Goal: Task Accomplishment & Management: Manage account settings

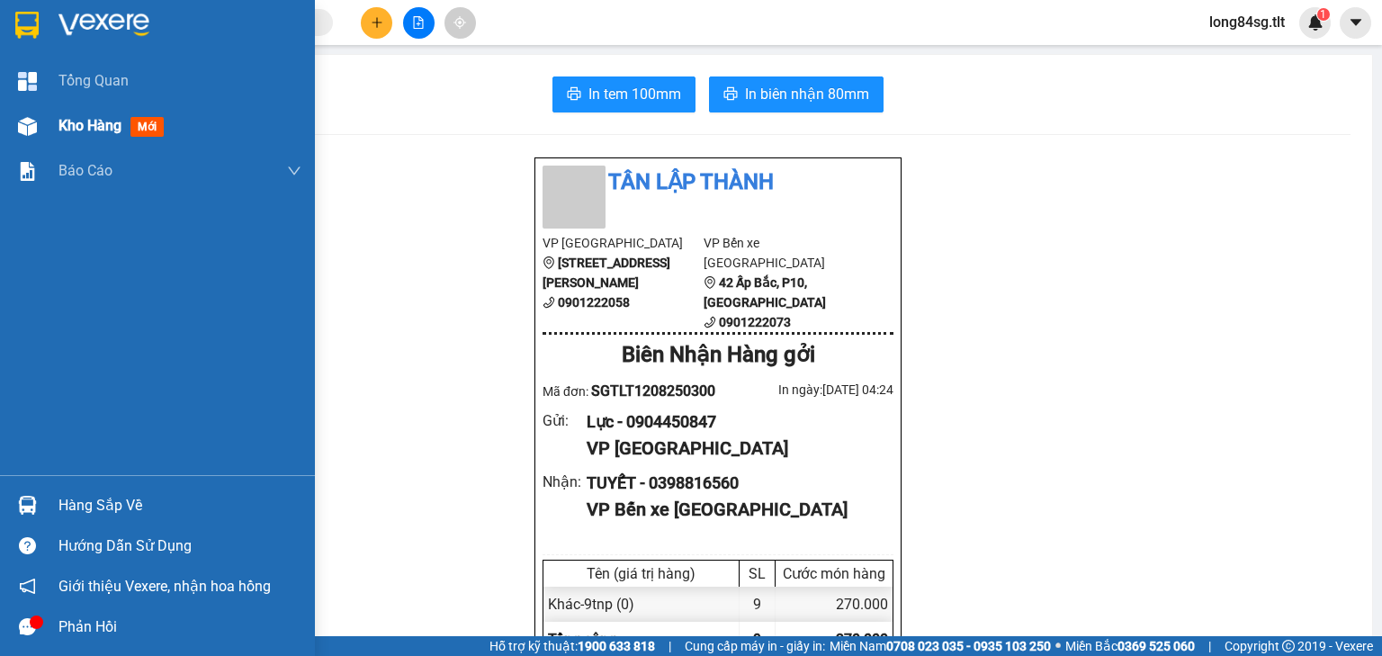
click at [31, 126] on img at bounding box center [27, 126] width 19 height 19
click at [47, 120] on div "Kho hàng mới" at bounding box center [157, 125] width 315 height 45
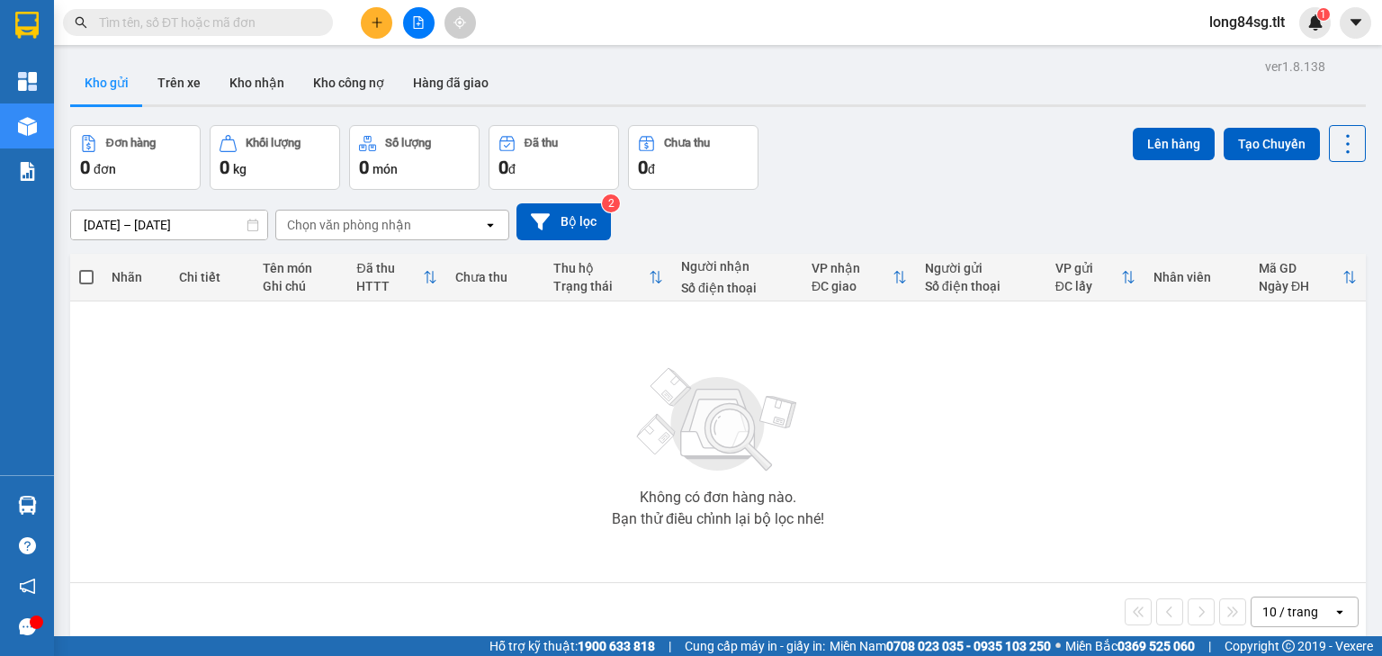
click at [1263, 612] on div "10 / trang" at bounding box center [1291, 612] width 56 height 18
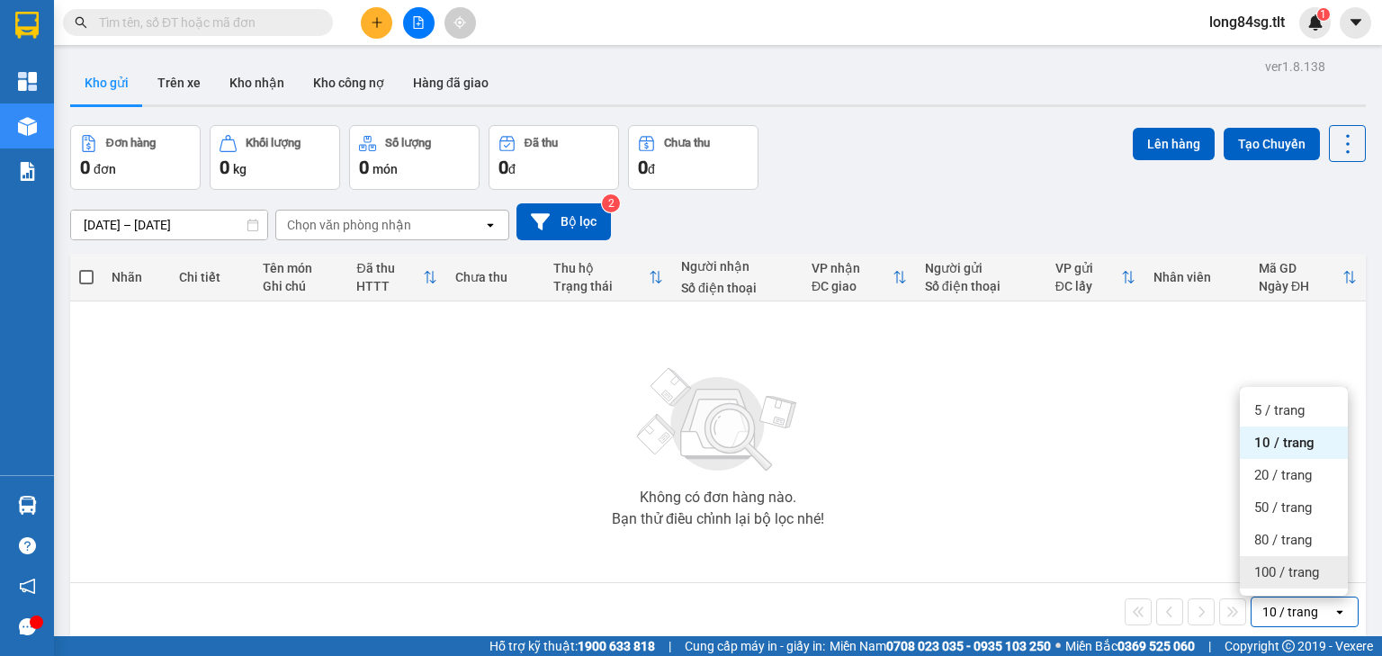
click at [1282, 573] on span "100 / trang" at bounding box center [1287, 572] width 65 height 18
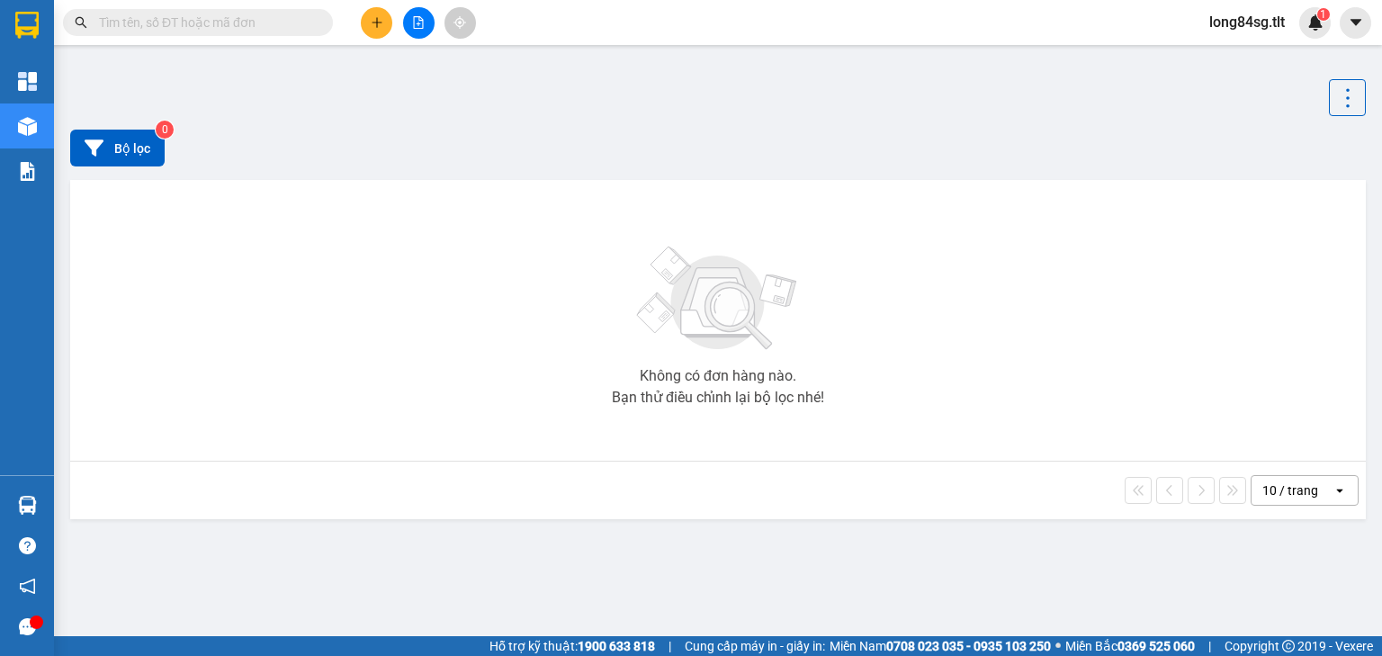
click at [1281, 491] on div "10 / trang" at bounding box center [1291, 490] width 56 height 18
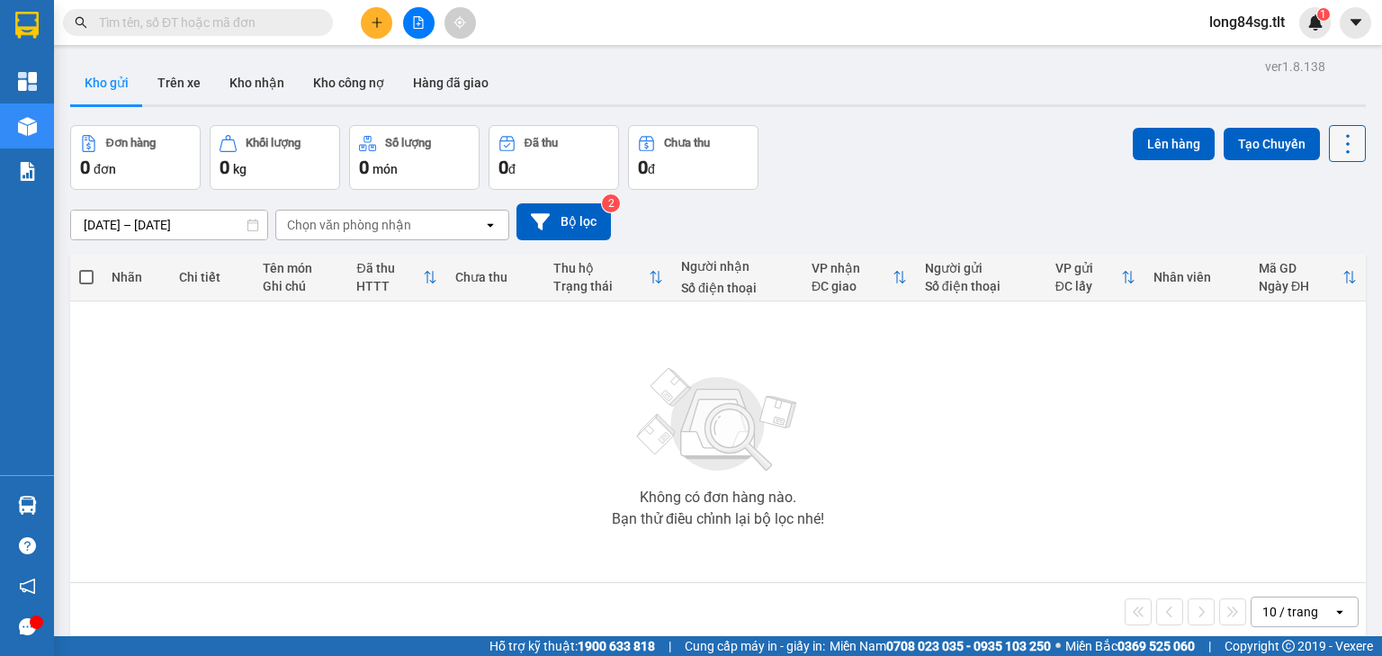
click at [1336, 146] on icon at bounding box center [1348, 143] width 25 height 25
click at [1328, 256] on span "Làm mới" at bounding box center [1311, 256] width 49 height 18
click at [413, 22] on icon "file-add" at bounding box center [418, 22] width 13 height 13
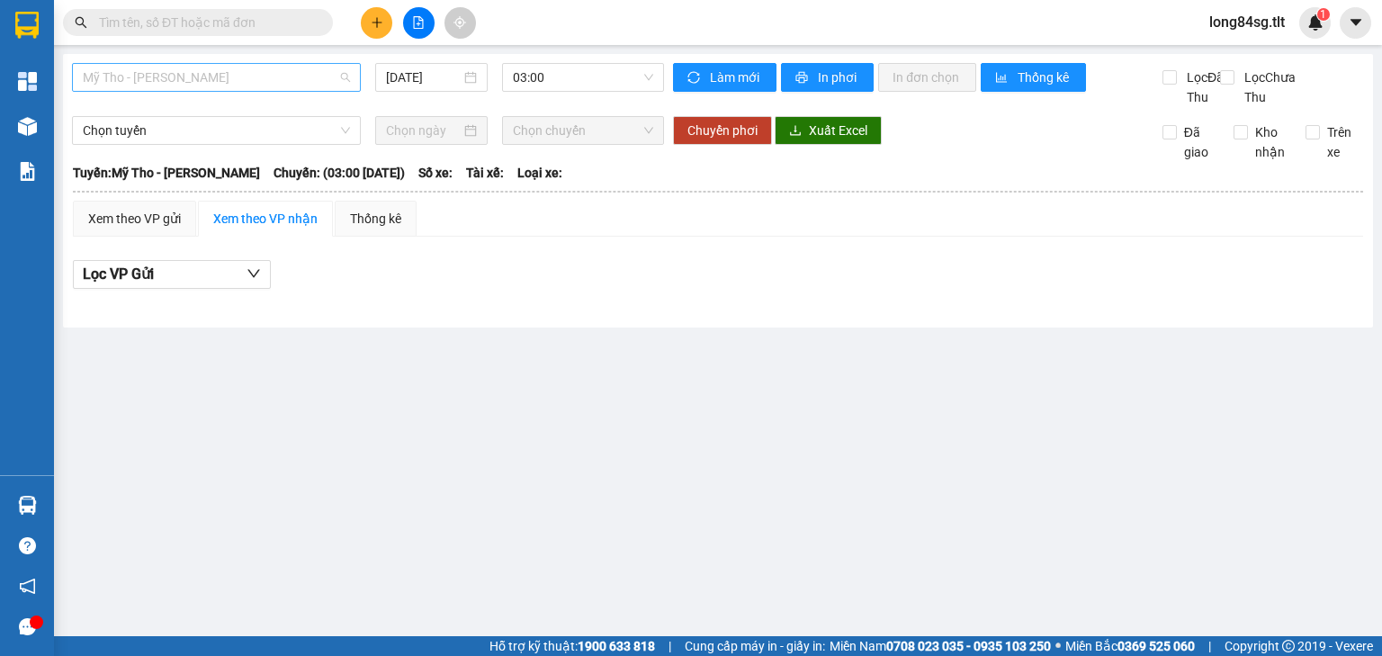
click at [176, 76] on span "Mỹ Tho - [PERSON_NAME]" at bounding box center [216, 77] width 267 height 27
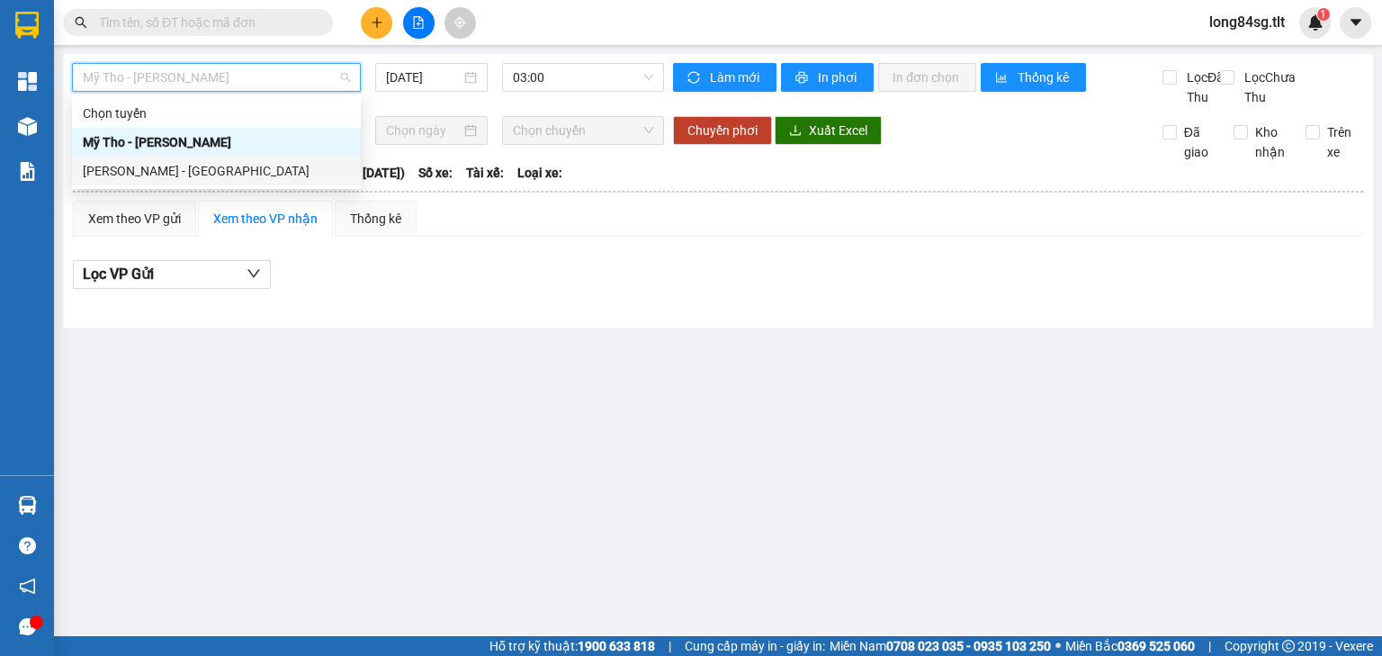
click at [146, 167] on div "[PERSON_NAME] - [GEOGRAPHIC_DATA]" at bounding box center [216, 171] width 267 height 20
type input "[DATE]"
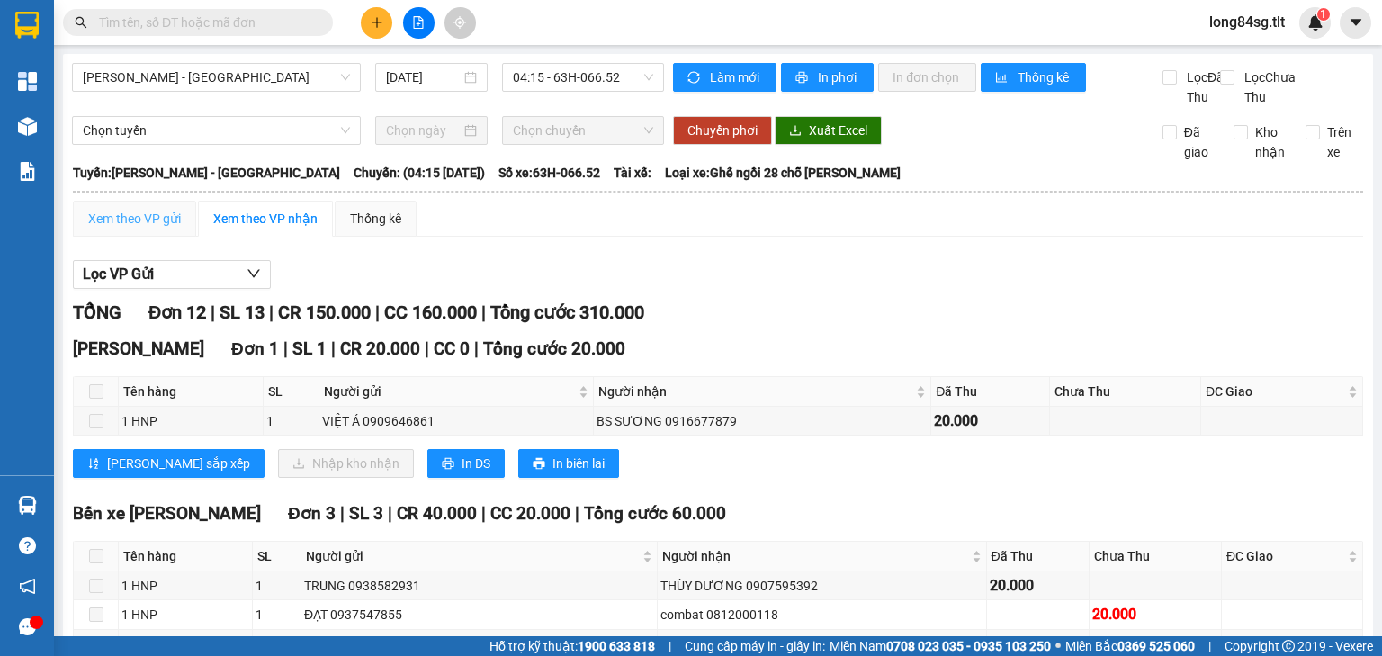
drag, startPoint x: 145, startPoint y: 210, endPoint x: 125, endPoint y: 238, distance: 34.2
click at [125, 229] on div "Xem theo VP gửi" at bounding box center [134, 219] width 93 height 20
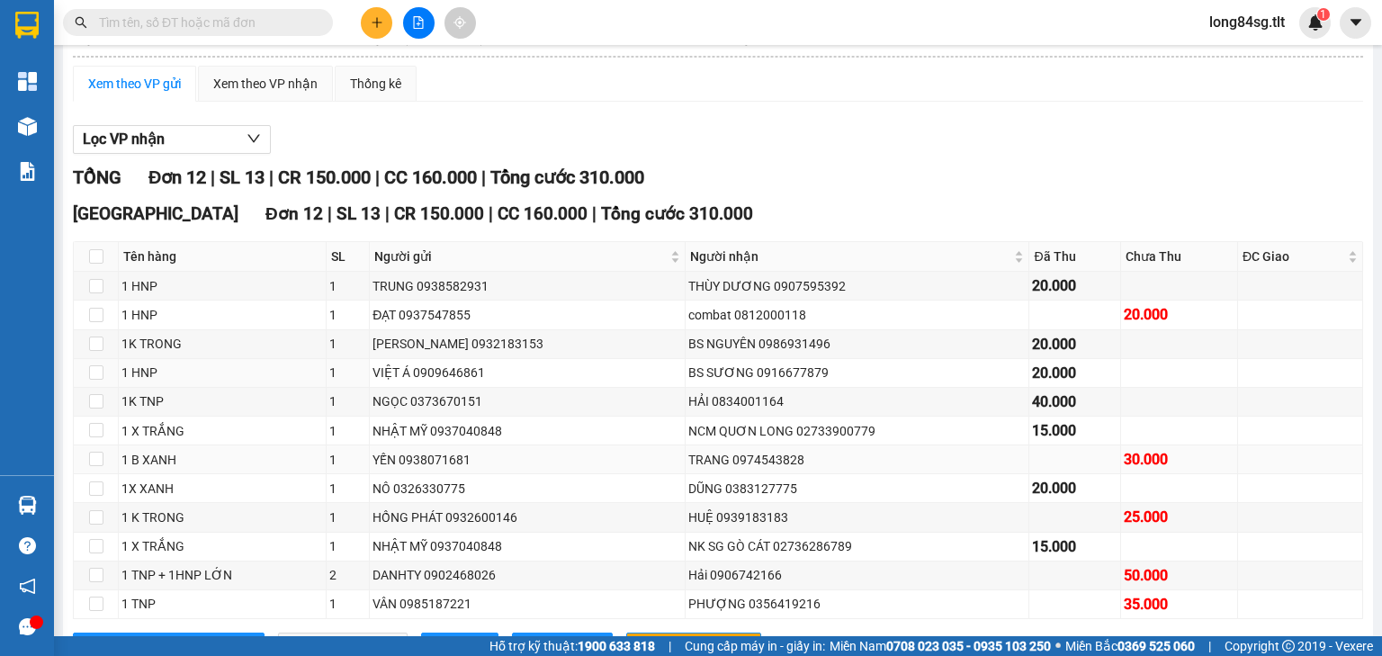
scroll to position [227, 0]
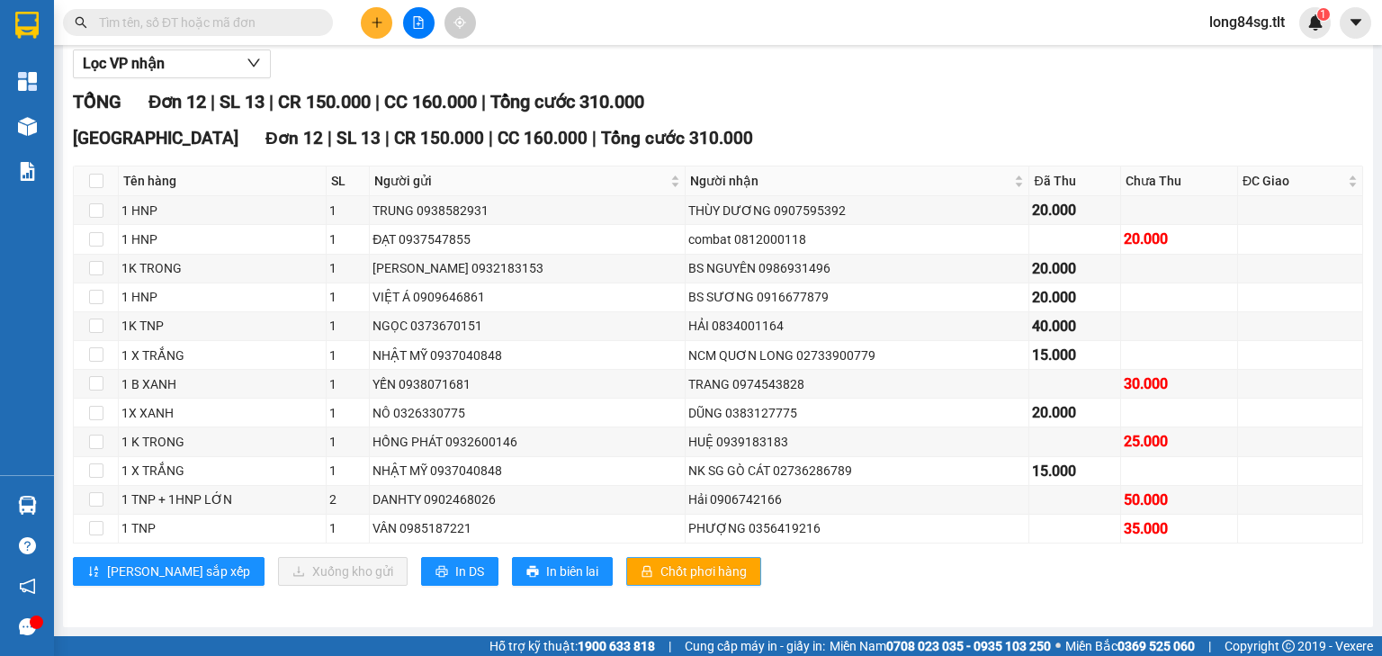
click at [661, 573] on span "Chốt phơi hàng" at bounding box center [704, 572] width 86 height 20
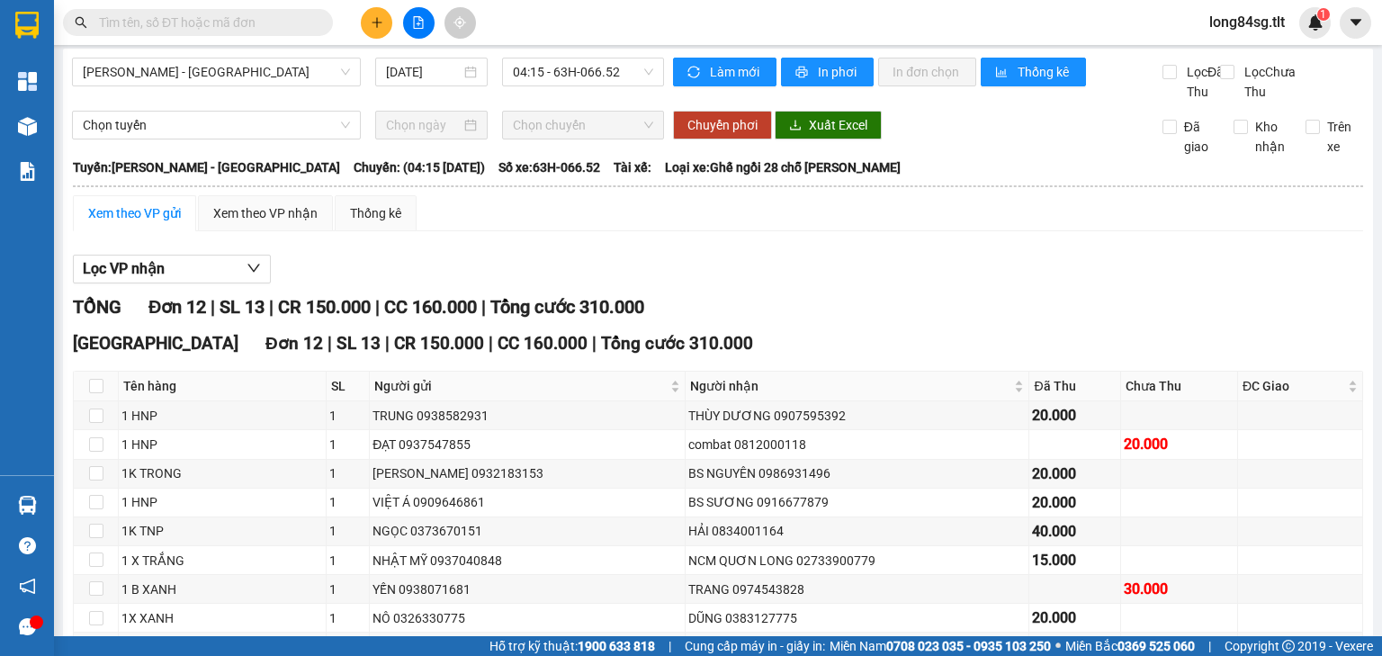
scroll to position [0, 0]
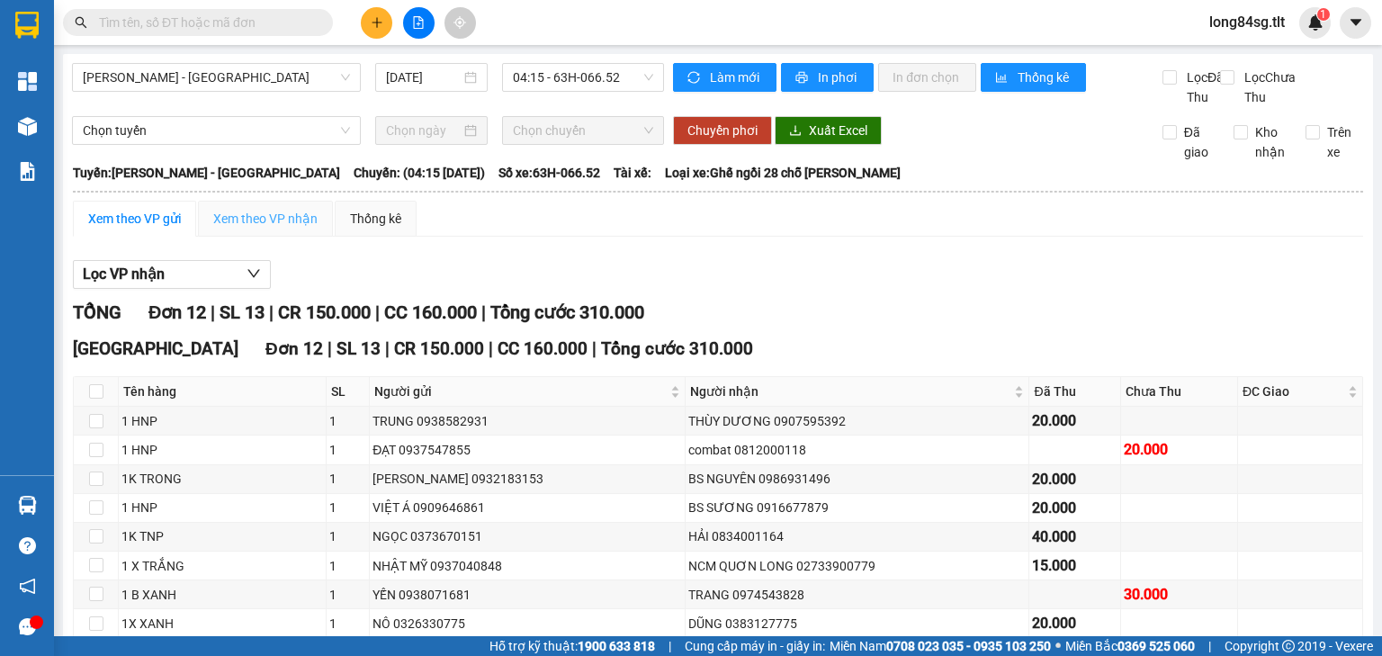
click at [218, 226] on div "Xem theo VP nhận" at bounding box center [265, 219] width 135 height 36
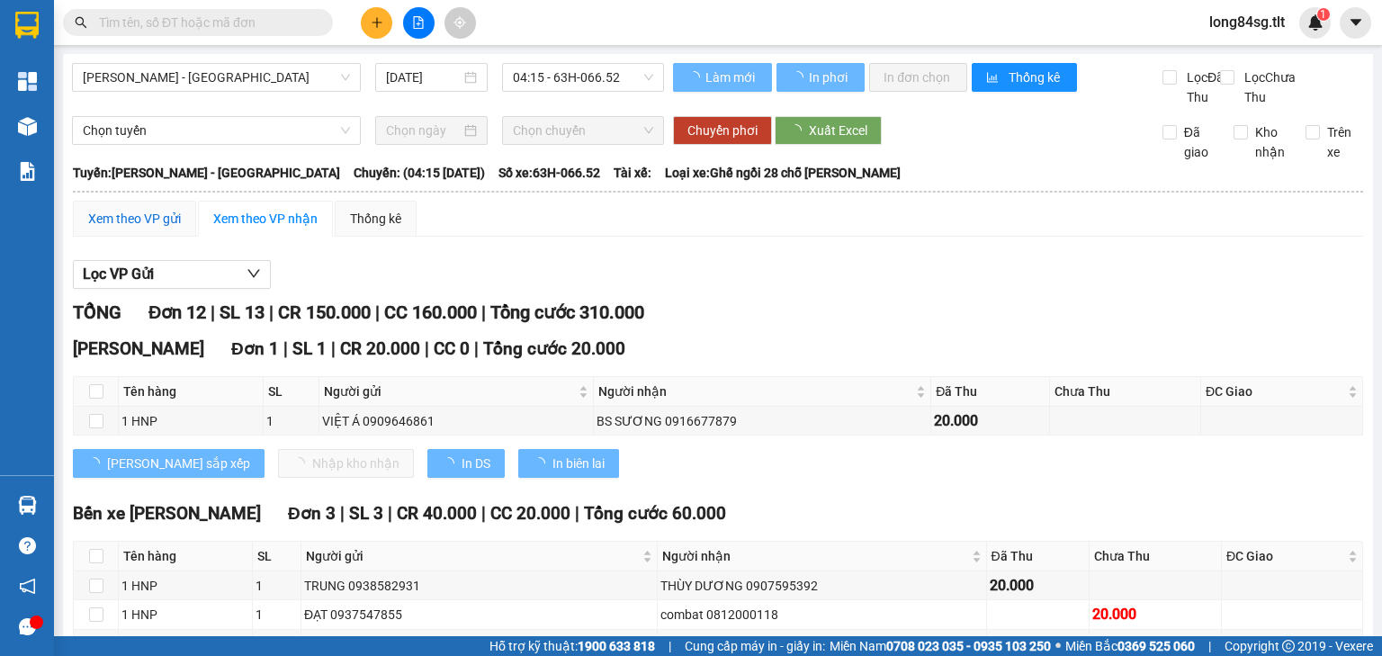
drag, startPoint x: 167, startPoint y: 239, endPoint x: 154, endPoint y: 245, distance: 14.5
click at [166, 229] on div "Xem theo VP gửi" at bounding box center [134, 219] width 93 height 20
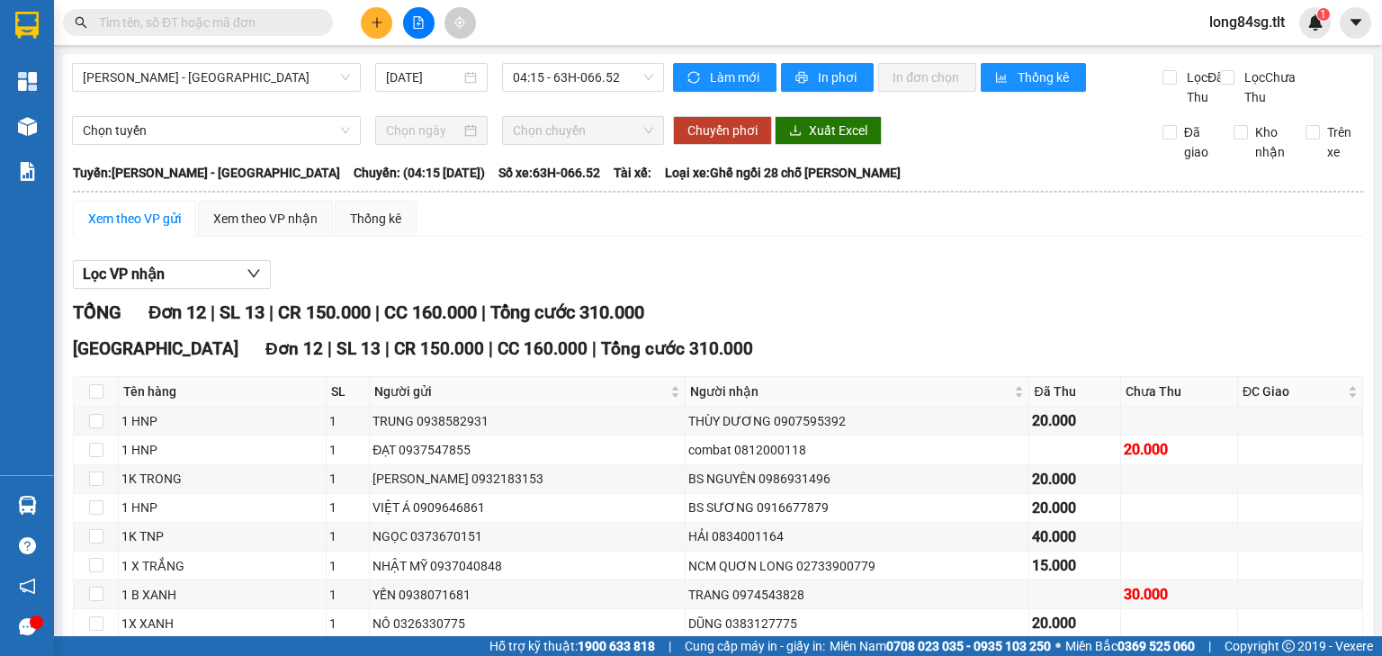
click at [45, 146] on div "Kho hàng mới" at bounding box center [27, 125] width 54 height 45
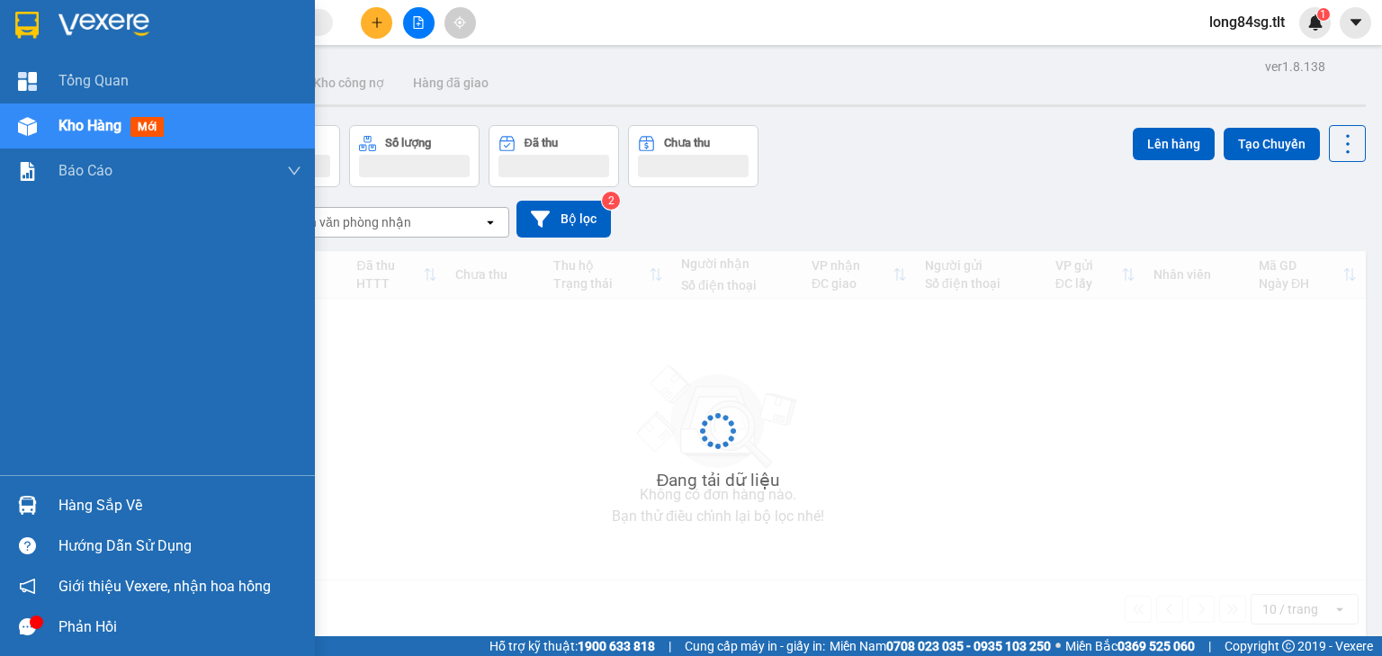
click at [46, 138] on div "Kho hàng mới" at bounding box center [157, 125] width 315 height 45
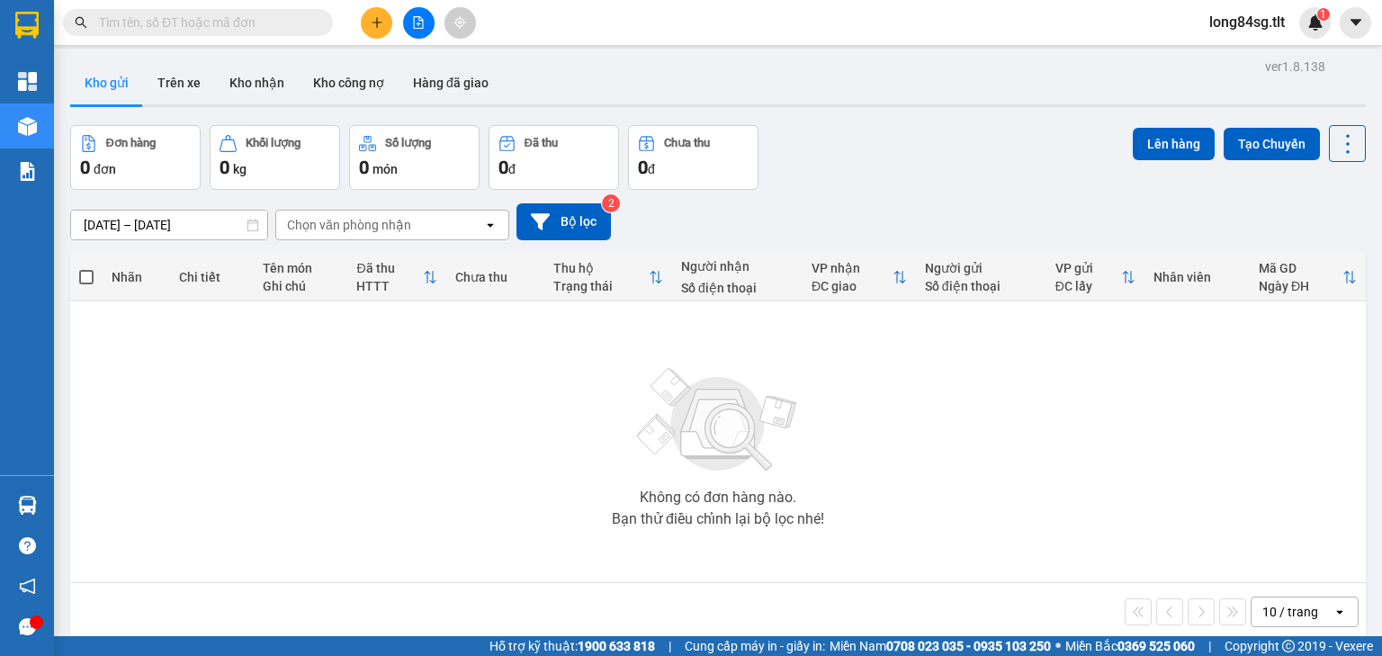
click at [1354, 120] on div "ver 1.8.138 Kho gửi Trên xe Kho [PERSON_NAME] công nợ Hàng đã [PERSON_NAME] hàn…" at bounding box center [718, 382] width 1310 height 656
click at [1339, 139] on icon at bounding box center [1348, 143] width 25 height 25
click at [1312, 256] on span "Làm mới" at bounding box center [1311, 256] width 49 height 18
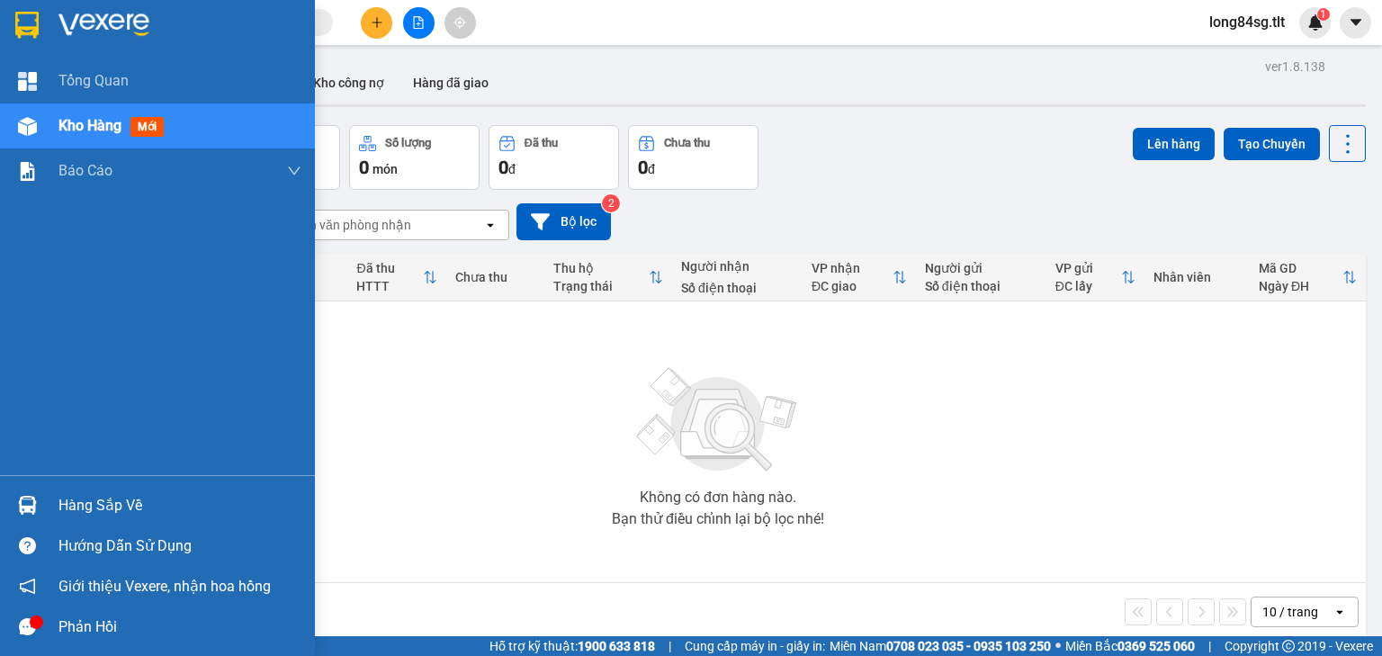
click at [32, 508] on img at bounding box center [27, 505] width 19 height 19
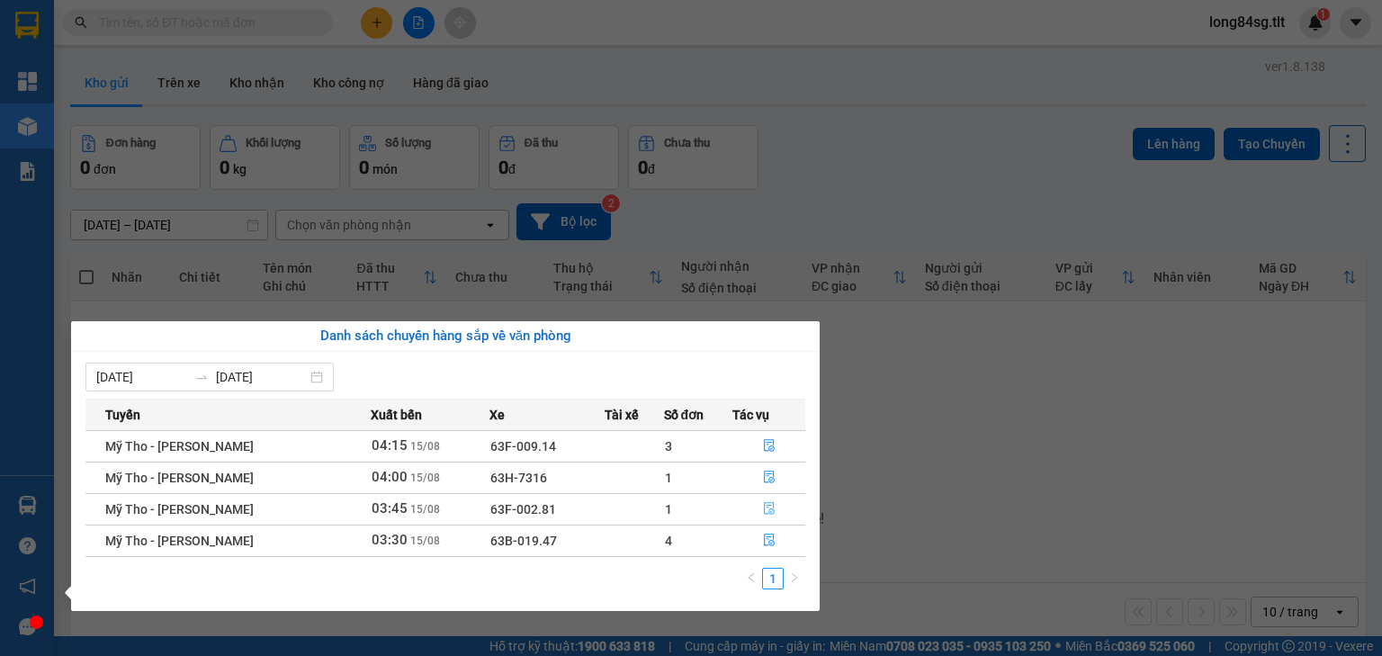
click at [758, 511] on button "button" at bounding box center [768, 509] width 71 height 29
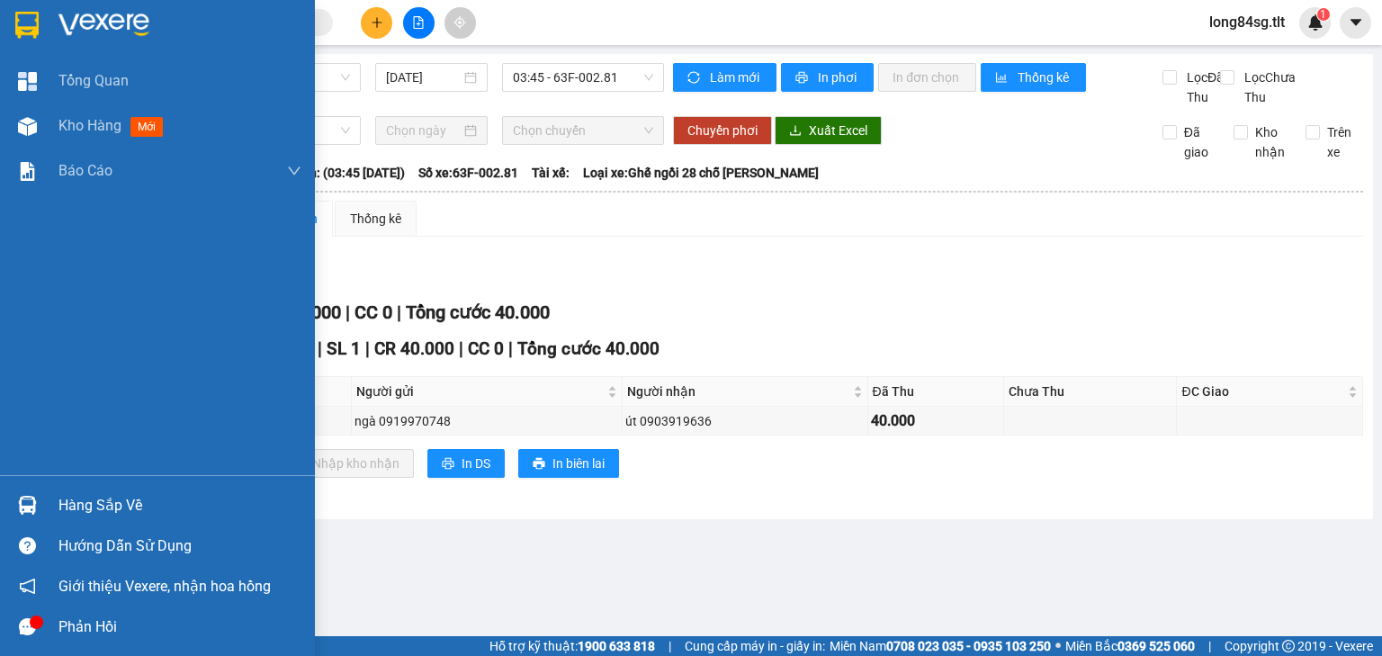
click at [4, 490] on div "Hàng sắp về" at bounding box center [157, 505] width 315 height 40
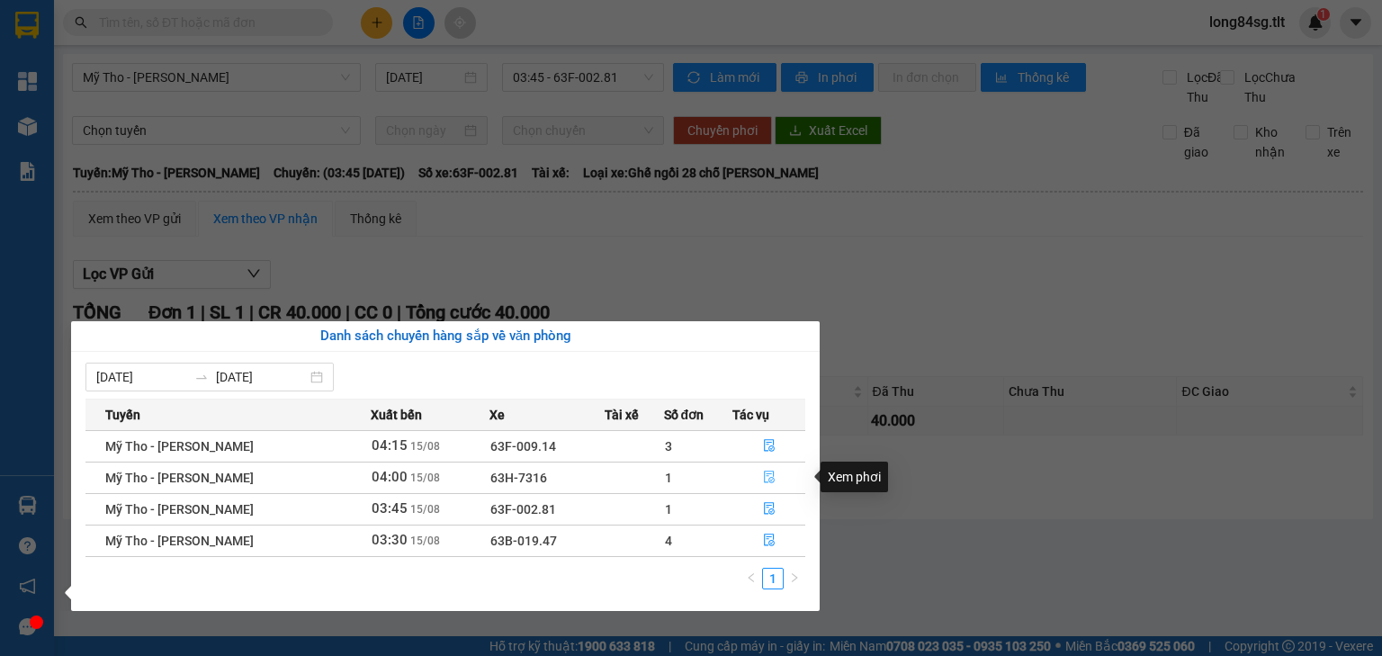
click at [757, 474] on button "button" at bounding box center [768, 477] width 71 height 29
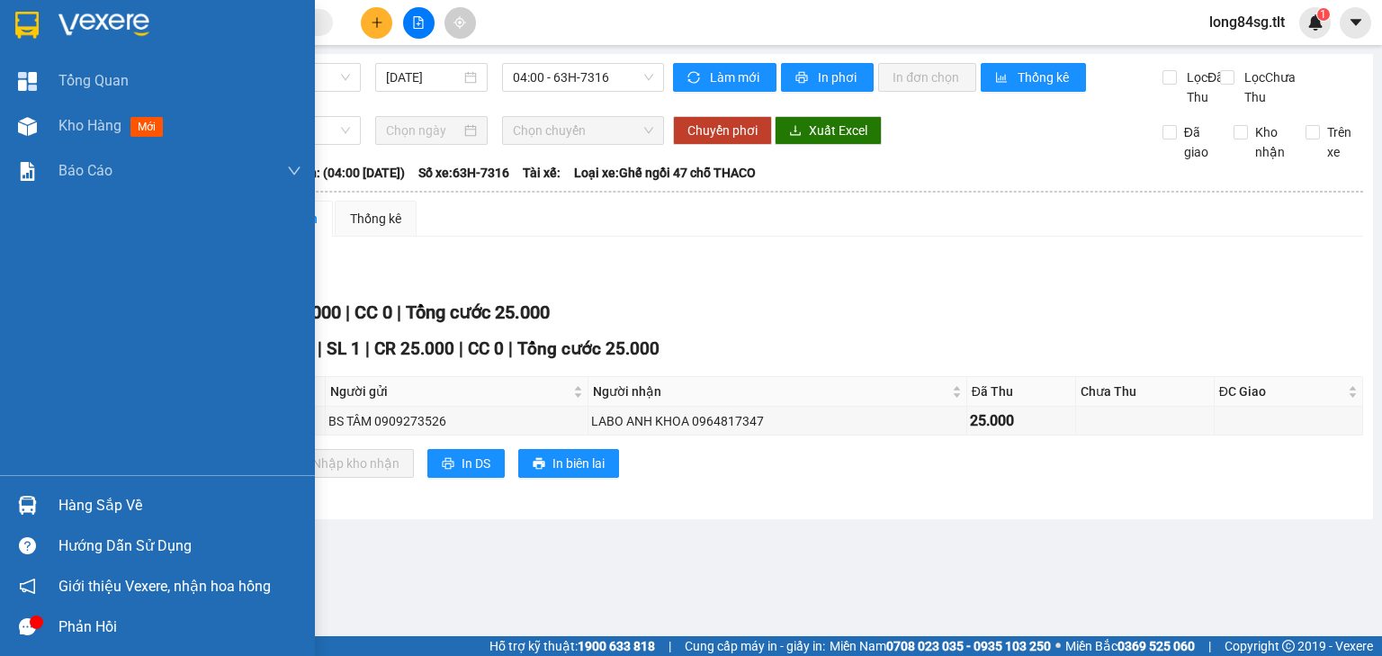
click at [0, 508] on div "Hàng sắp về" at bounding box center [157, 505] width 315 height 40
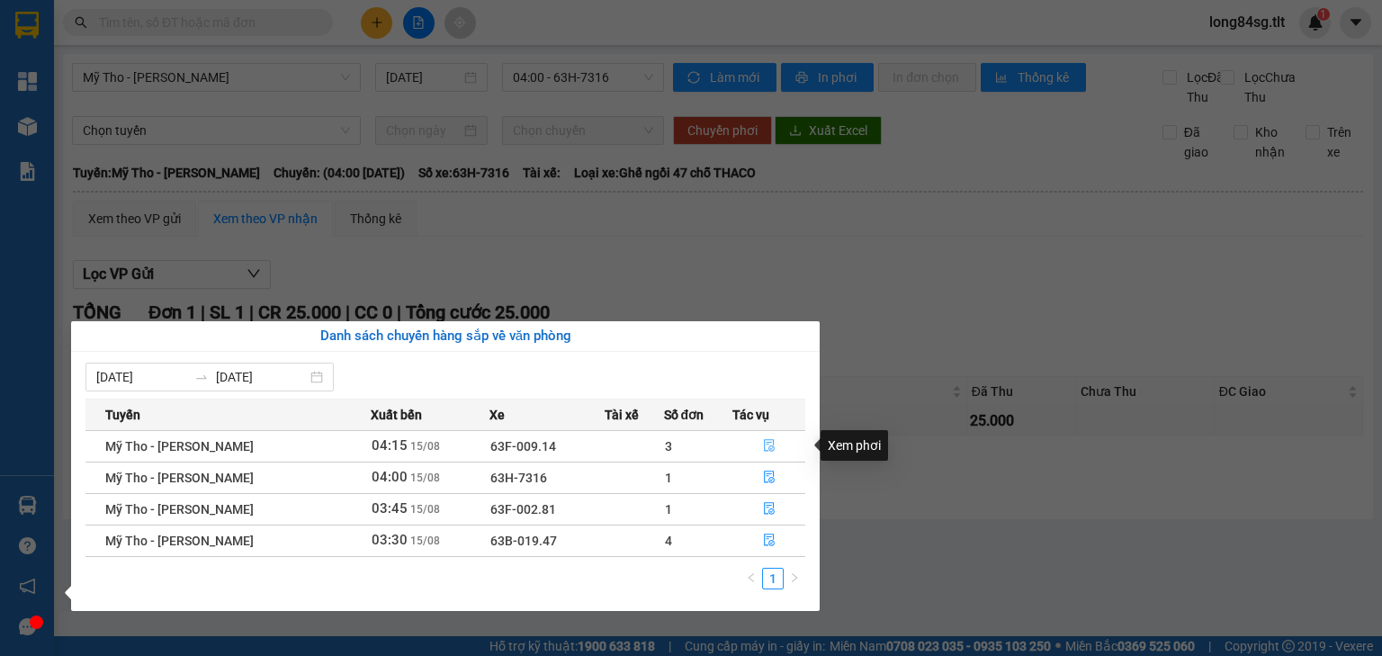
click at [777, 437] on button "button" at bounding box center [768, 446] width 71 height 29
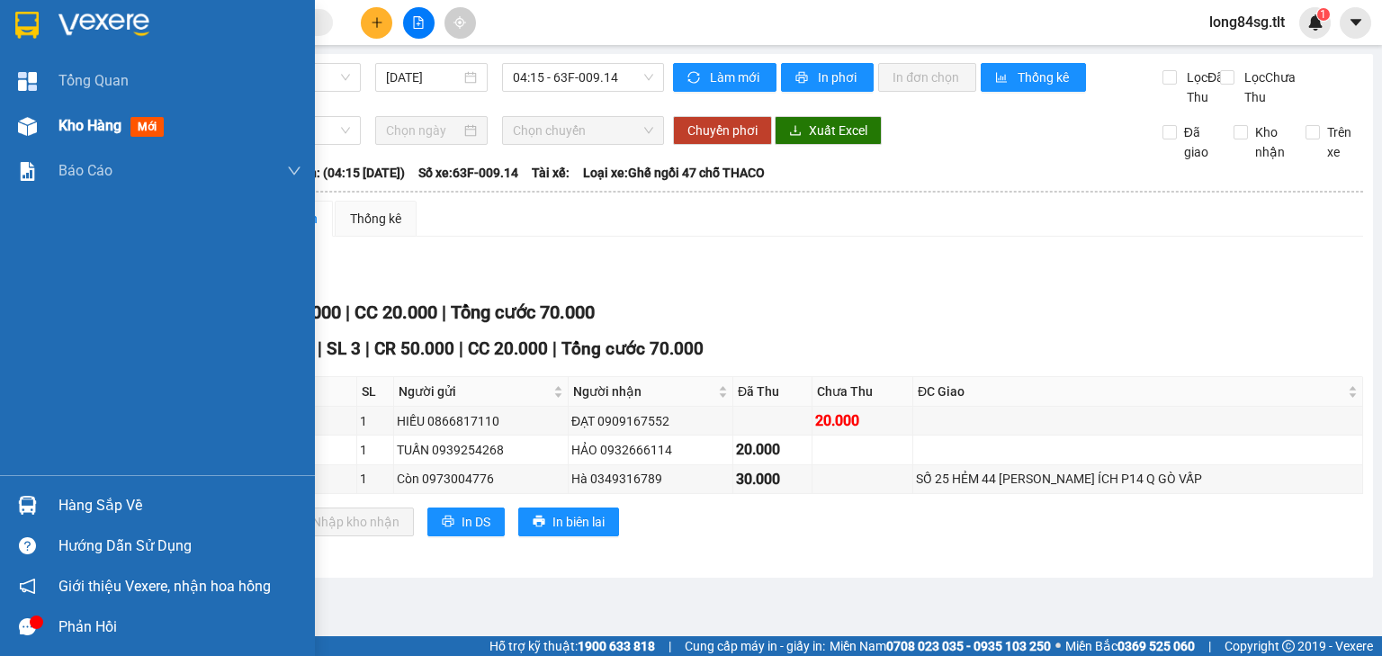
click at [18, 112] on div at bounding box center [27, 126] width 31 height 31
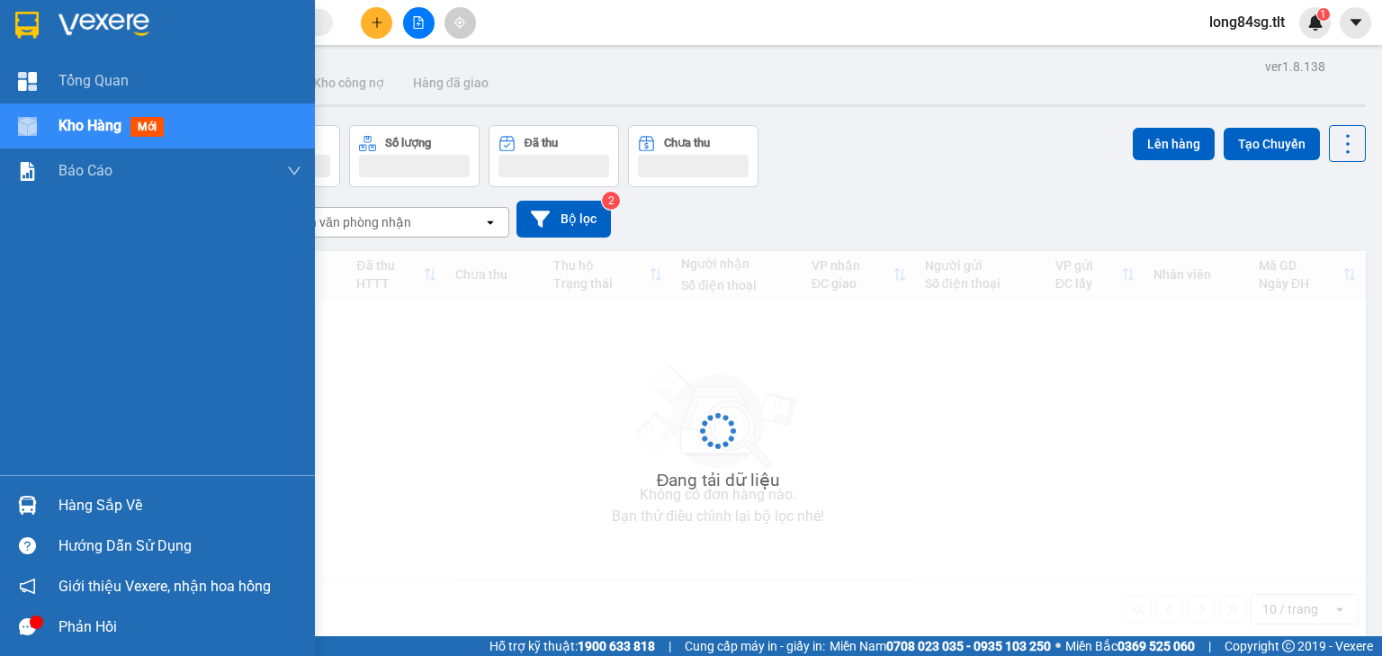
click at [18, 112] on div at bounding box center [27, 126] width 31 height 31
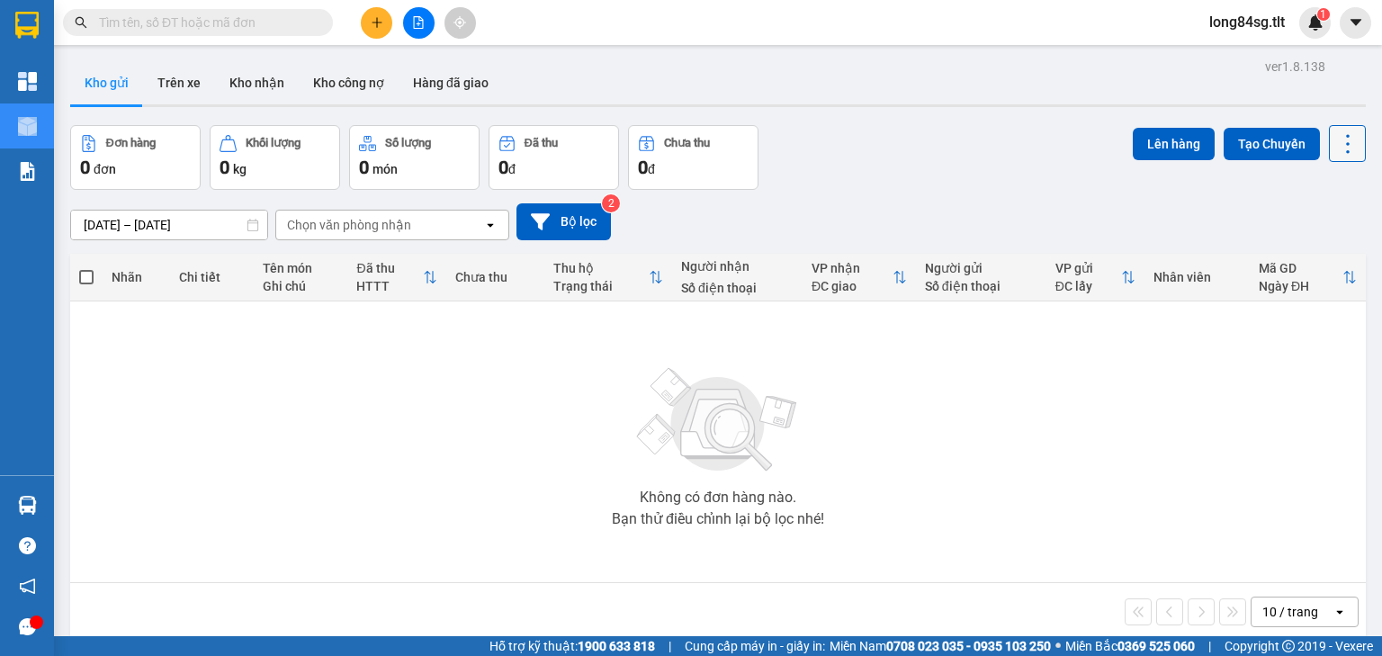
click at [1336, 141] on icon at bounding box center [1348, 143] width 25 height 25
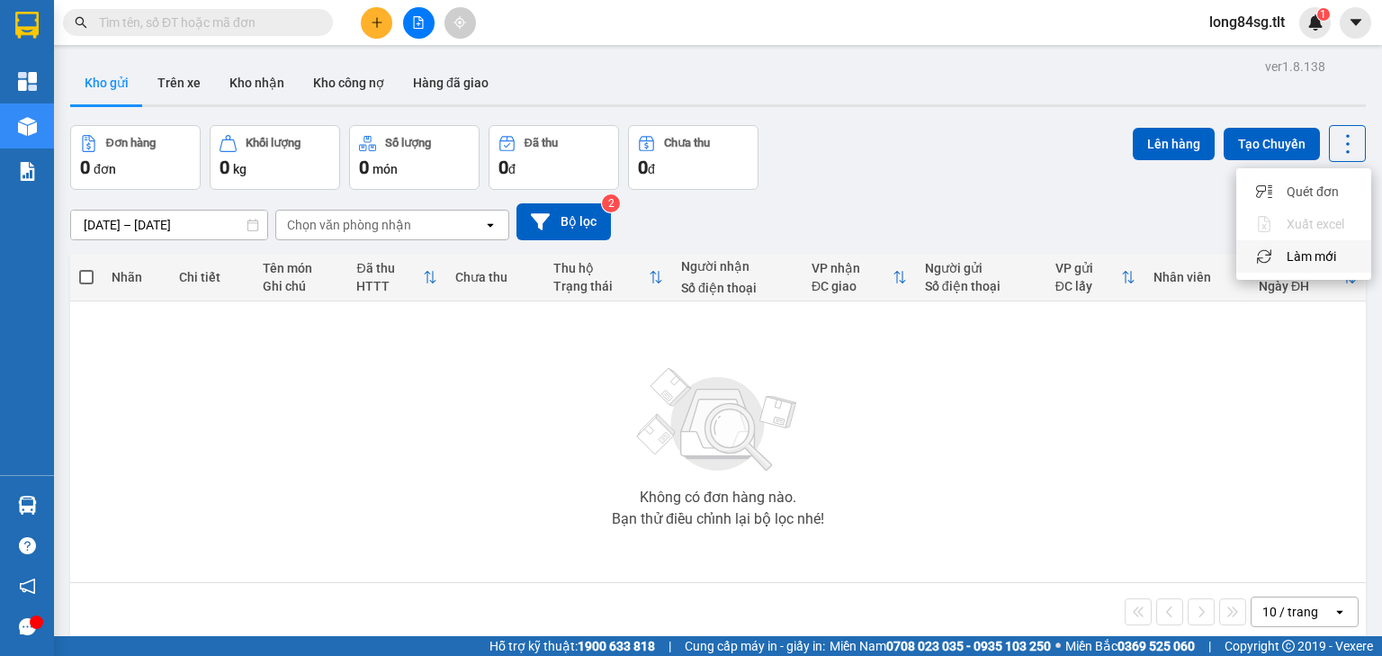
click at [1307, 252] on span "Làm mới" at bounding box center [1311, 256] width 49 height 18
click at [1340, 135] on icon at bounding box center [1348, 143] width 25 height 25
click at [1314, 255] on span "Làm mới" at bounding box center [1311, 256] width 49 height 18
click at [1329, 127] on button at bounding box center [1347, 143] width 37 height 37
click at [1296, 258] on span "Làm mới" at bounding box center [1311, 256] width 49 height 18
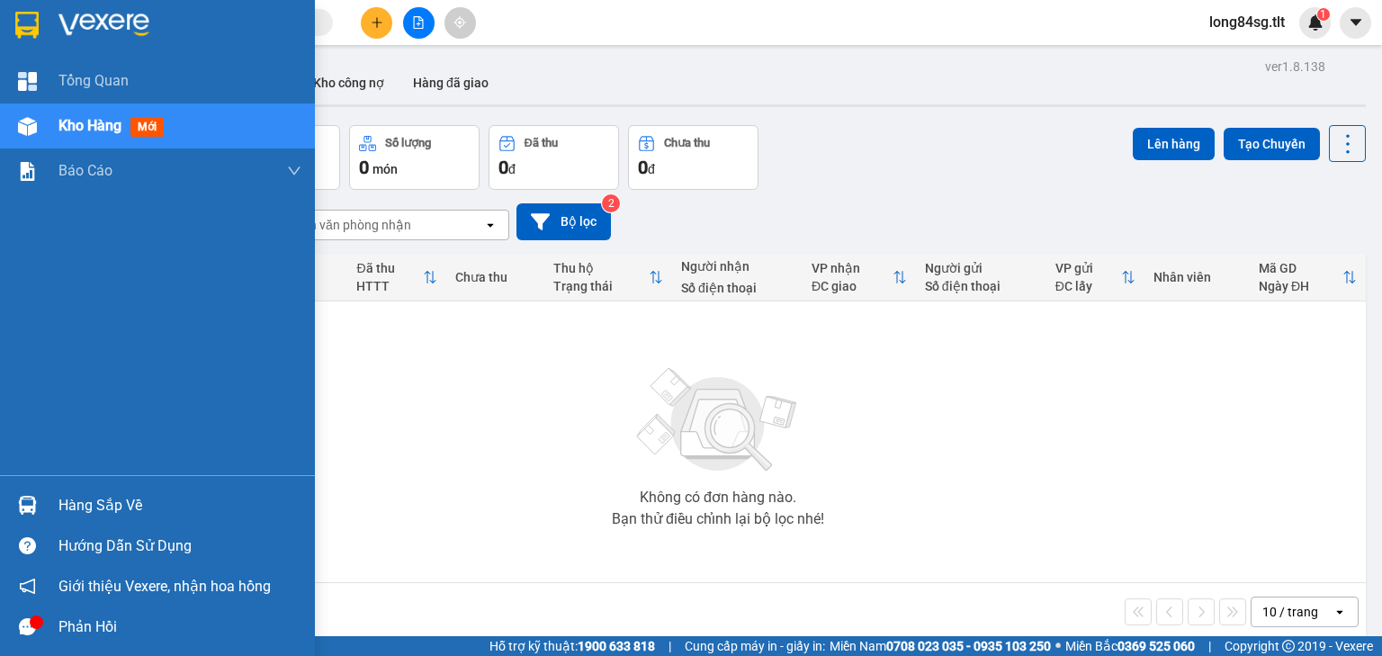
click at [24, 500] on img at bounding box center [27, 505] width 19 height 19
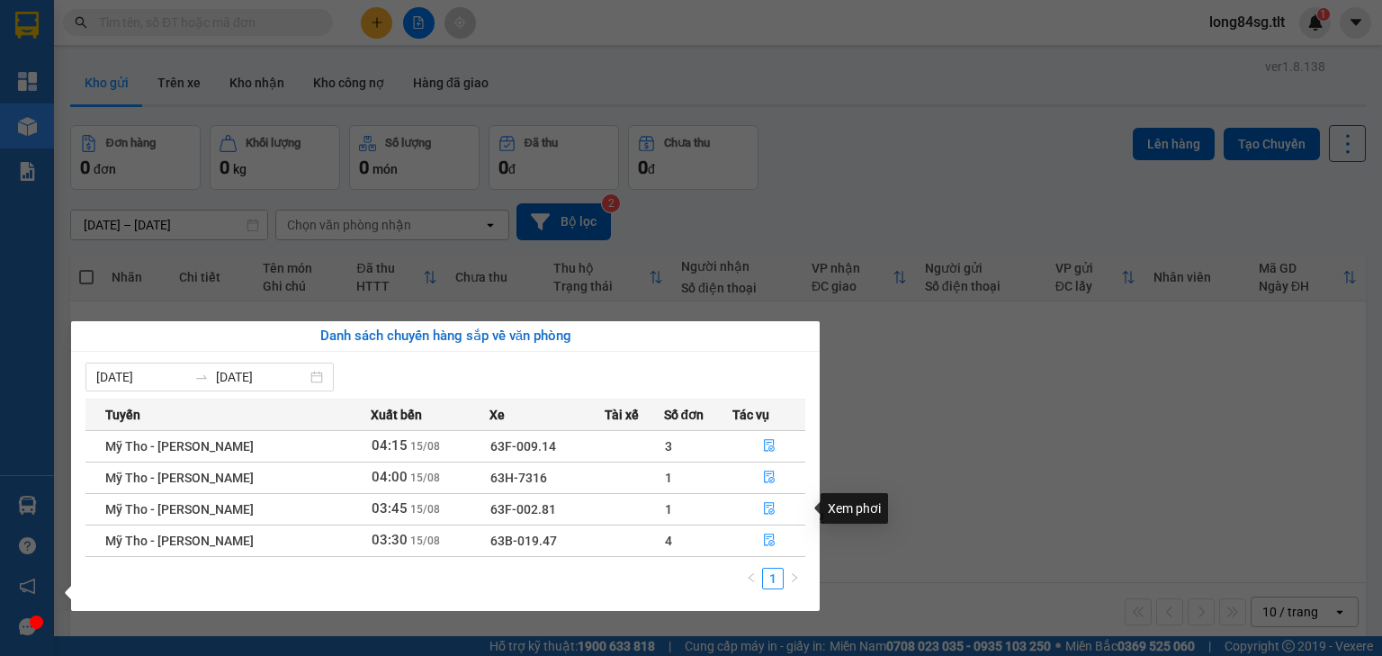
click at [937, 476] on section "Kết quả [PERSON_NAME] ( 0 ) Bộ lọc Gửi 3 ngày gần nhất No Data long84sg.tlt 1 […" at bounding box center [691, 328] width 1382 height 656
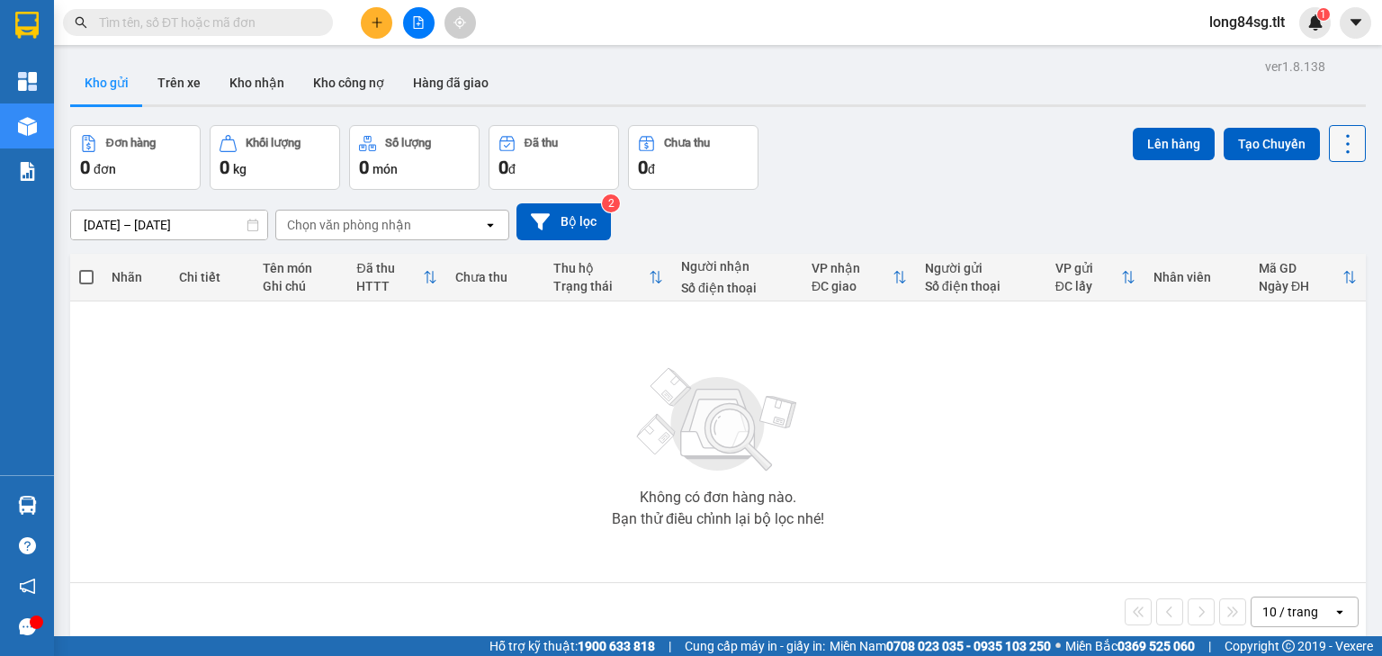
click at [1329, 158] on button at bounding box center [1347, 143] width 37 height 37
click at [1316, 256] on span "Làm mới" at bounding box center [1311, 256] width 49 height 18
click at [1336, 141] on icon at bounding box center [1348, 143] width 25 height 25
click at [1304, 262] on span "Làm mới" at bounding box center [1311, 256] width 49 height 18
